Goal: Book appointment/travel/reservation

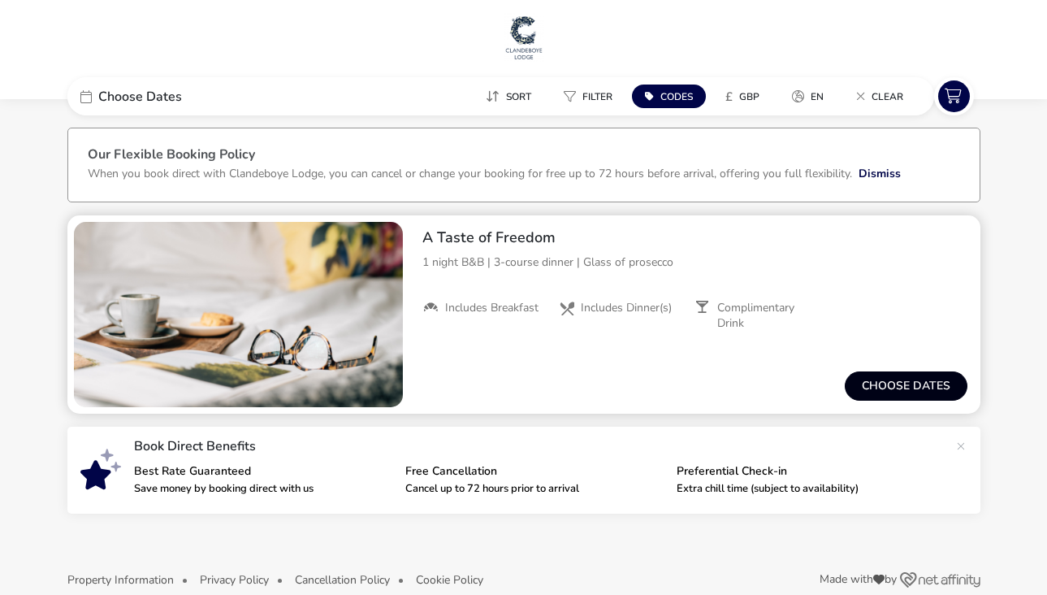
click at [873, 384] on button "Choose dates" at bounding box center [906, 385] width 123 height 29
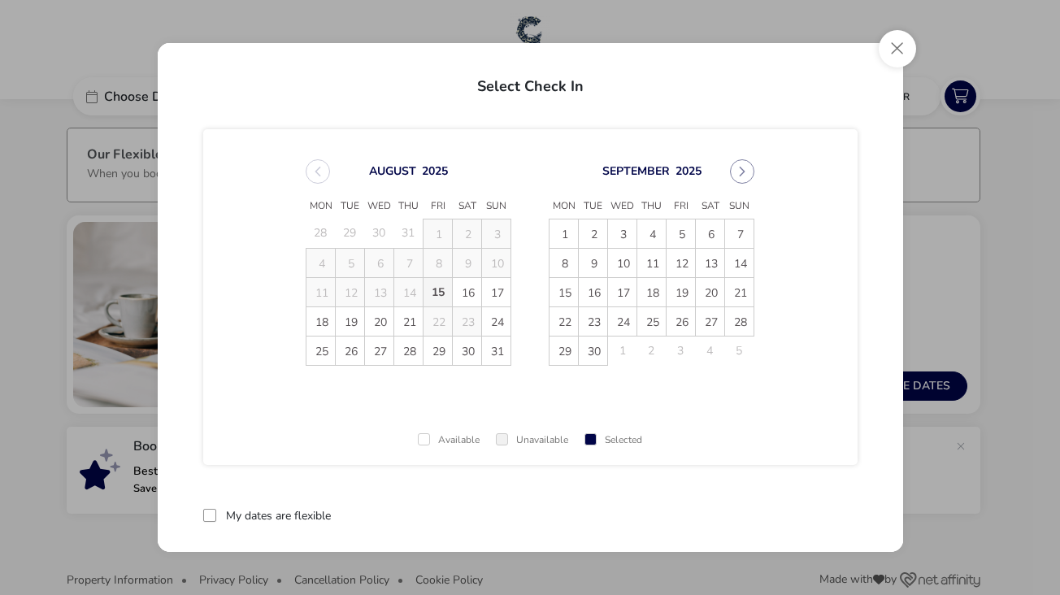
click at [440, 288] on span "15" at bounding box center [437, 292] width 28 height 28
click at [457, 288] on span "16" at bounding box center [467, 292] width 28 height 28
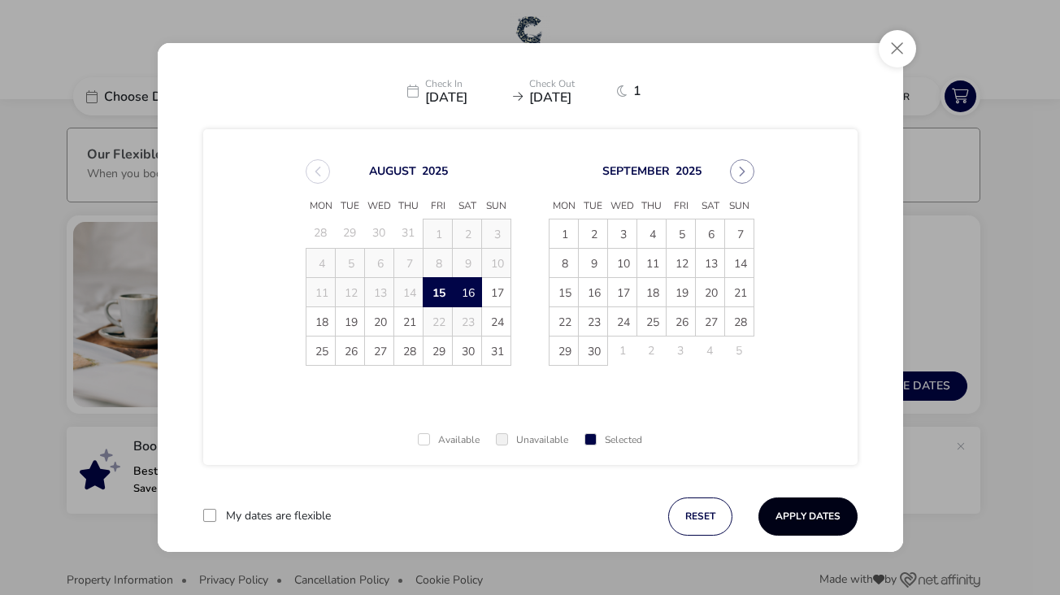
click at [807, 525] on button "Apply Dates" at bounding box center [807, 516] width 99 height 38
